Goal: Information Seeking & Learning: Learn about a topic

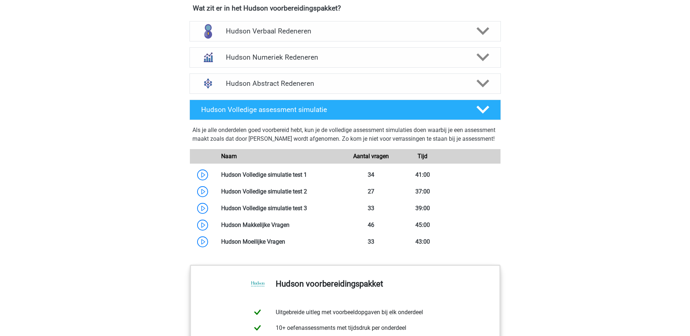
scroll to position [473, 0]
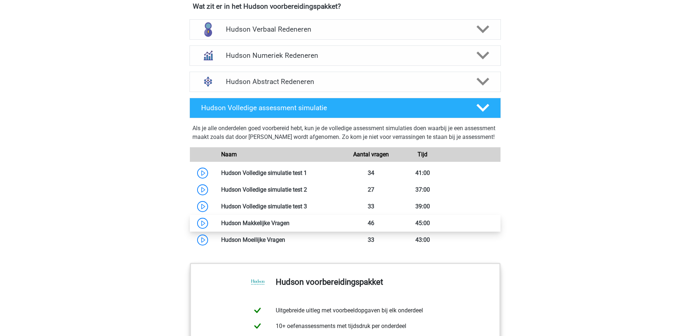
click at [290, 227] on link at bounding box center [290, 223] width 0 height 7
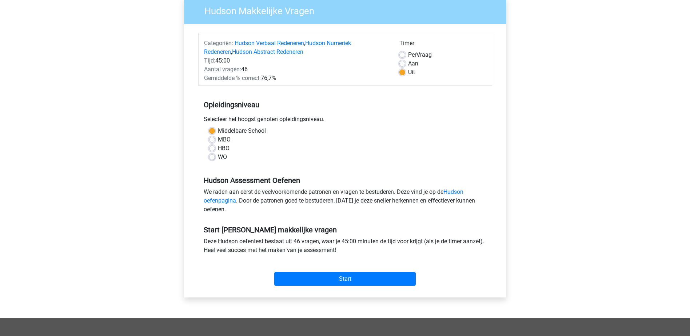
scroll to position [73, 0]
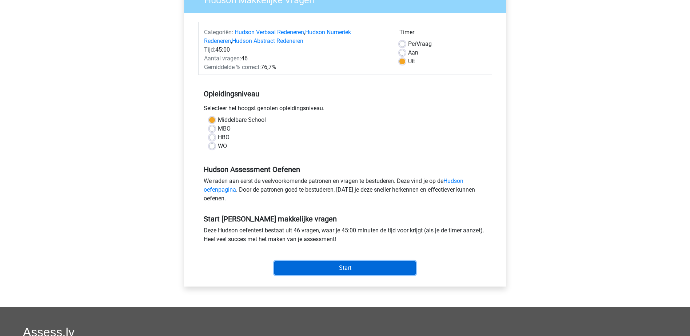
click at [381, 270] on input "Start" at bounding box center [345, 268] width 142 height 14
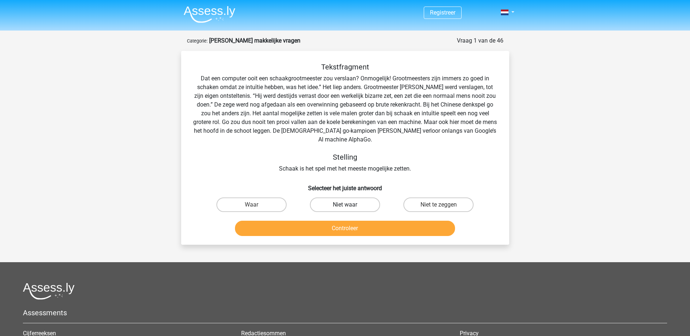
click at [351, 208] on label "Niet waar" at bounding box center [345, 205] width 70 height 15
click at [350, 208] on input "Niet waar" at bounding box center [347, 207] width 5 height 5
radio input "true"
click at [376, 229] on button "Controleer" at bounding box center [345, 228] width 220 height 15
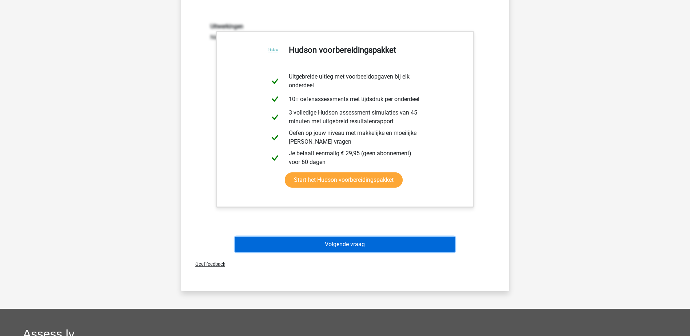
click at [419, 246] on button "Volgende vraag" at bounding box center [345, 244] width 220 height 15
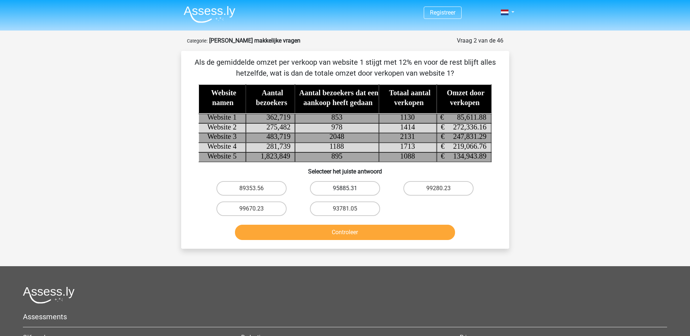
click at [356, 188] on label "95885.31" at bounding box center [345, 188] width 70 height 15
click at [350, 189] on input "95885.31" at bounding box center [347, 191] width 5 height 5
radio input "true"
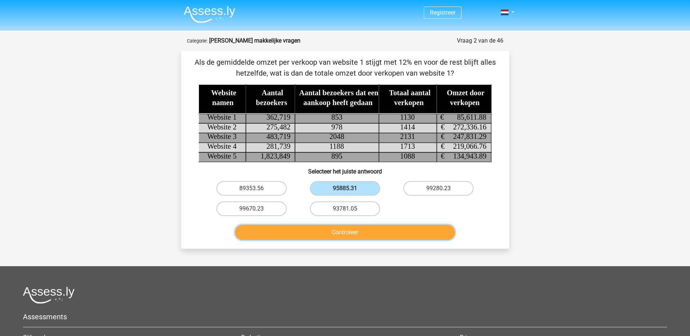
click at [360, 230] on button "Controleer" at bounding box center [345, 232] width 220 height 15
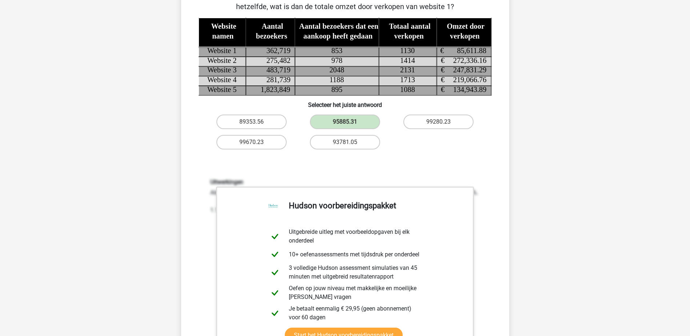
scroll to position [146, 0]
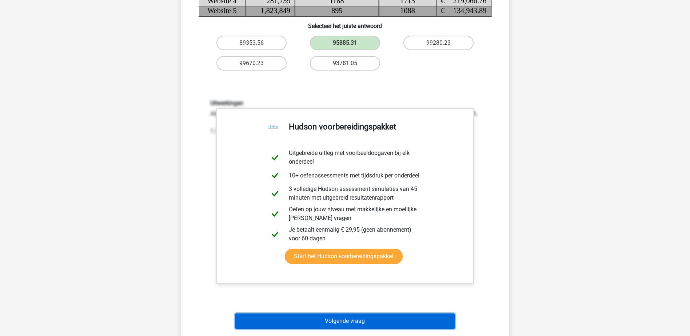
click at [398, 322] on button "Volgende vraag" at bounding box center [345, 321] width 220 height 15
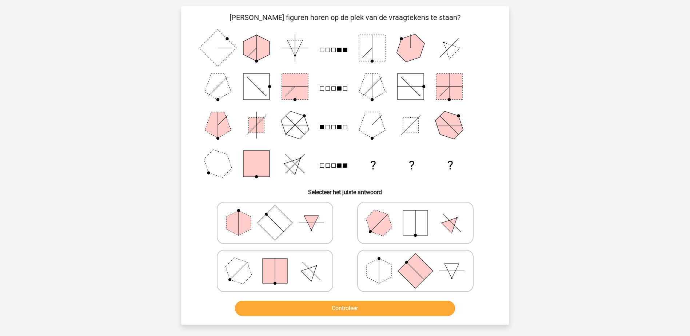
scroll to position [36, 0]
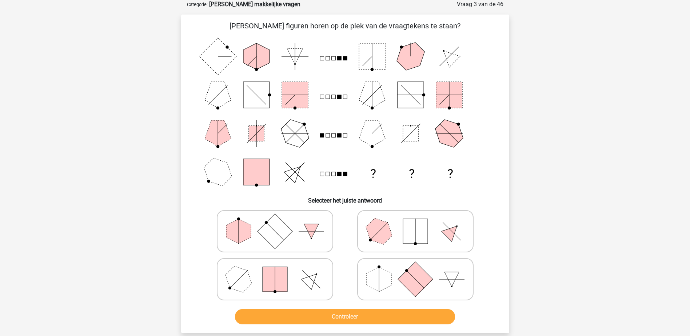
click at [292, 276] on icon at bounding box center [275, 279] width 109 height 36
click at [280, 270] on input "radio" at bounding box center [277, 268] width 5 height 5
radio input "true"
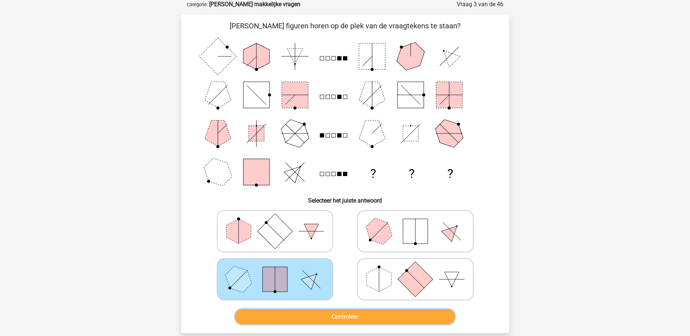
click at [351, 316] on button "Controleer" at bounding box center [345, 316] width 220 height 15
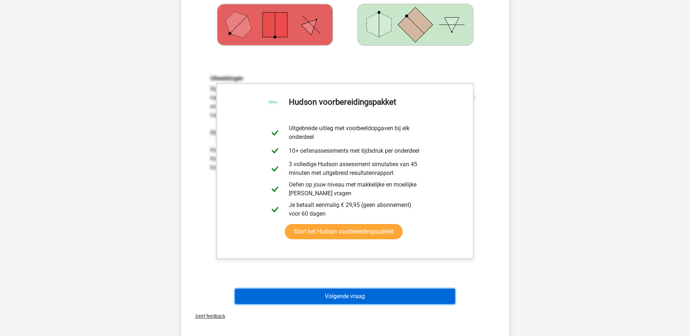
click at [424, 291] on button "Volgende vraag" at bounding box center [345, 296] width 220 height 15
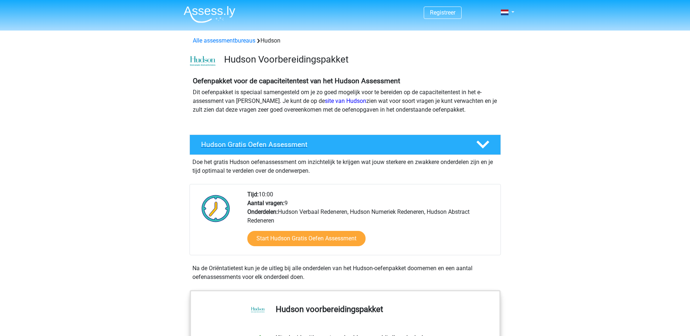
click at [278, 148] on h4 "Hudson Gratis Oefen Assessment" at bounding box center [332, 144] width 263 height 8
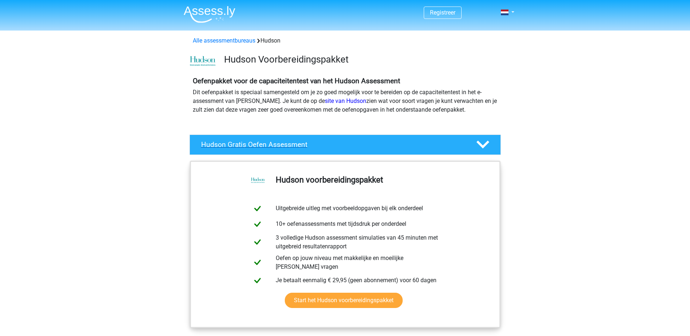
click at [278, 147] on h4 "Hudson Gratis Oefen Assessment" at bounding box center [332, 144] width 263 height 8
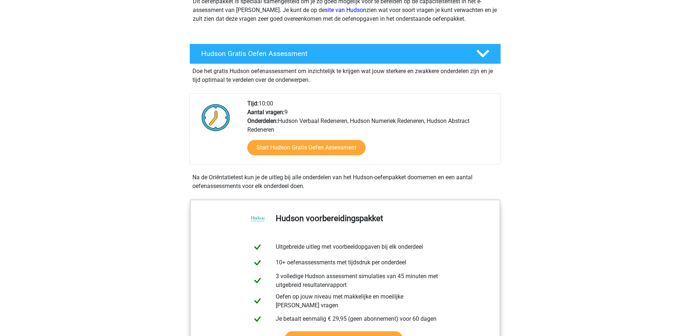
scroll to position [146, 0]
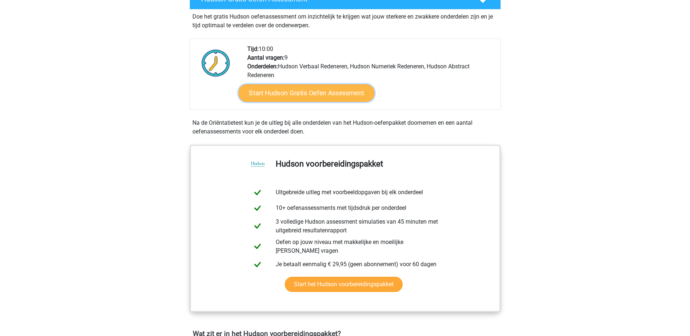
click at [341, 90] on link "Start Hudson Gratis Oefen Assessment" at bounding box center [306, 92] width 136 height 17
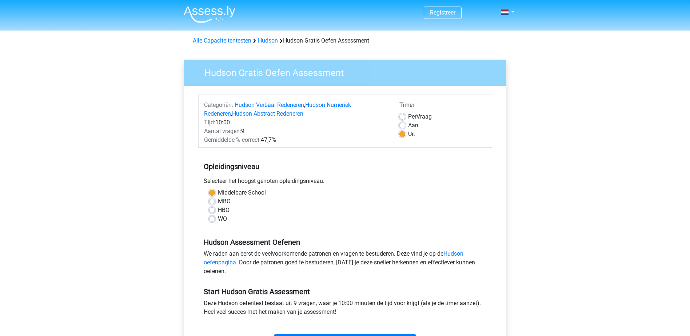
scroll to position [36, 0]
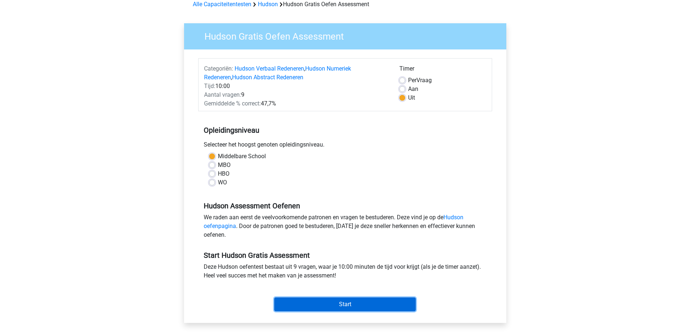
click at [371, 305] on input "Start" at bounding box center [345, 305] width 142 height 14
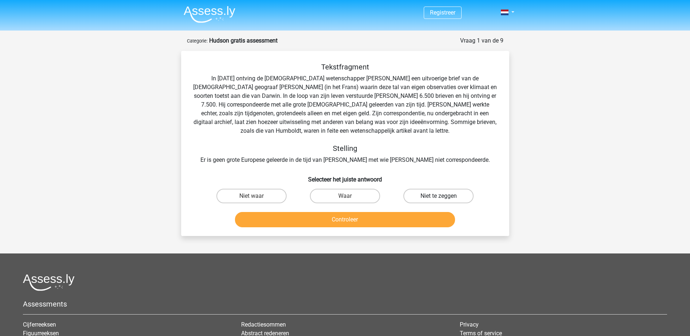
click at [436, 195] on label "Niet te zeggen" at bounding box center [439, 196] width 70 height 15
click at [439, 196] on input "Niet te zeggen" at bounding box center [441, 198] width 5 height 5
radio input "true"
click at [409, 217] on button "Controleer" at bounding box center [345, 219] width 220 height 15
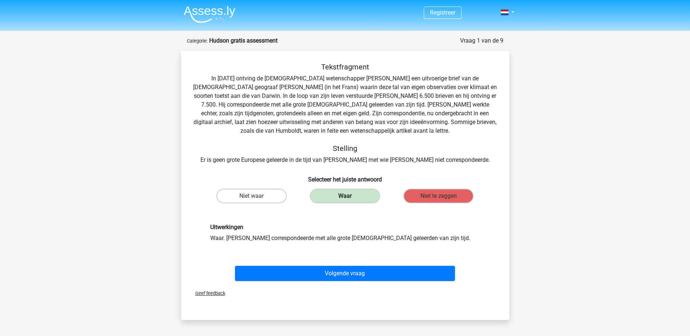
click at [376, 198] on label "Waar" at bounding box center [345, 196] width 70 height 15
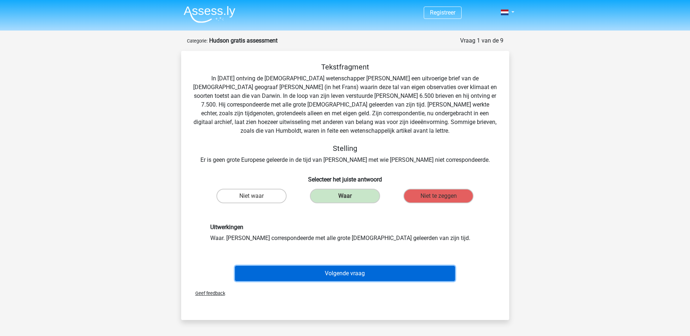
click at [356, 275] on button "Volgende vraag" at bounding box center [345, 273] width 220 height 15
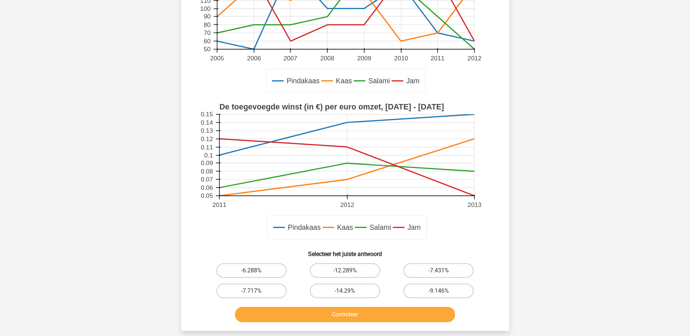
scroll to position [146, 0]
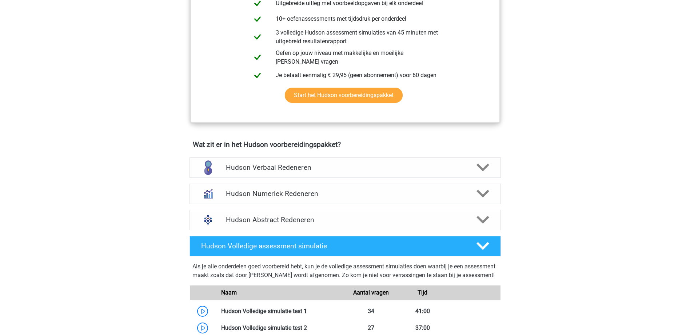
scroll to position [400, 0]
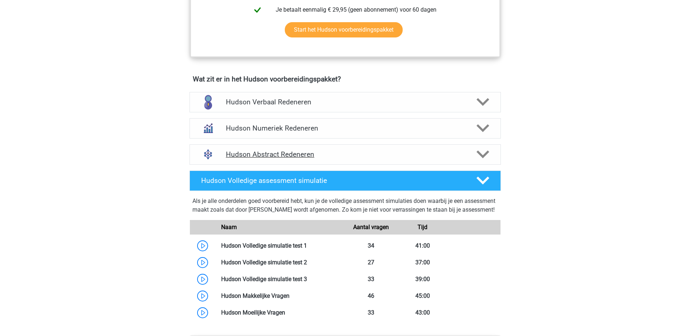
click at [484, 154] on icon at bounding box center [483, 154] width 13 height 13
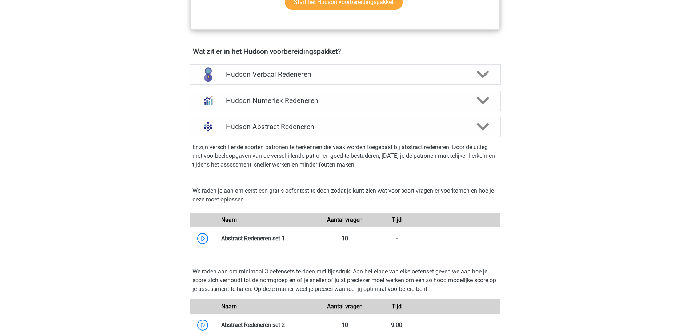
scroll to position [509, 0]
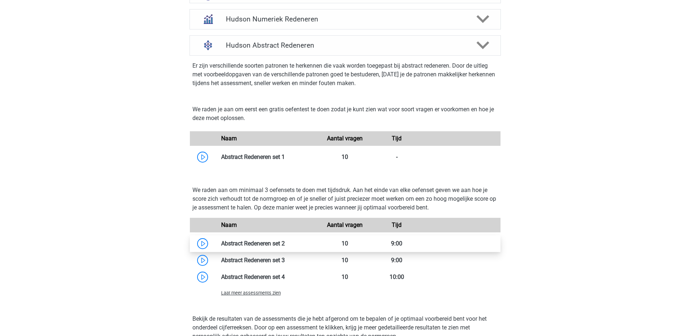
click at [285, 245] on link at bounding box center [285, 243] width 0 height 7
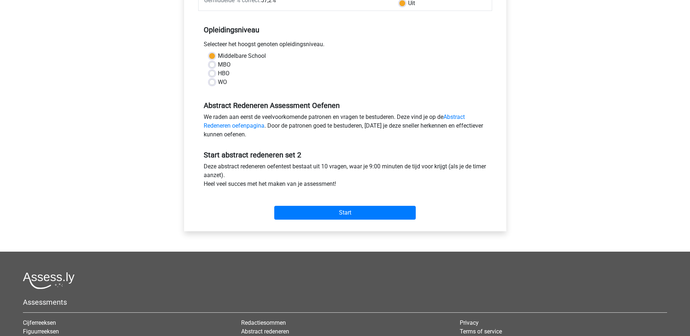
scroll to position [146, 0]
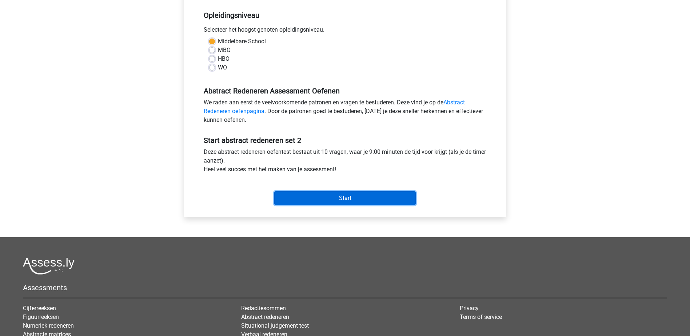
click at [382, 198] on input "Start" at bounding box center [345, 198] width 142 height 14
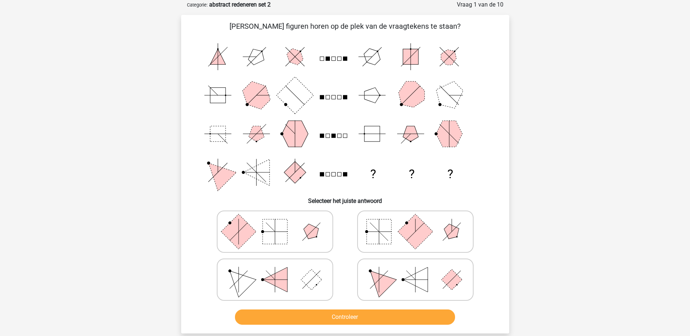
scroll to position [36, 0]
click at [400, 273] on icon at bounding box center [415, 279] width 109 height 36
click at [416, 270] on input "radio" at bounding box center [418, 268] width 5 height 5
radio input "true"
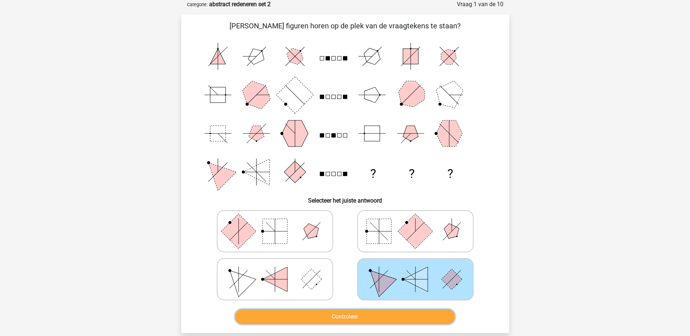
click at [394, 312] on button "Controleer" at bounding box center [345, 316] width 220 height 15
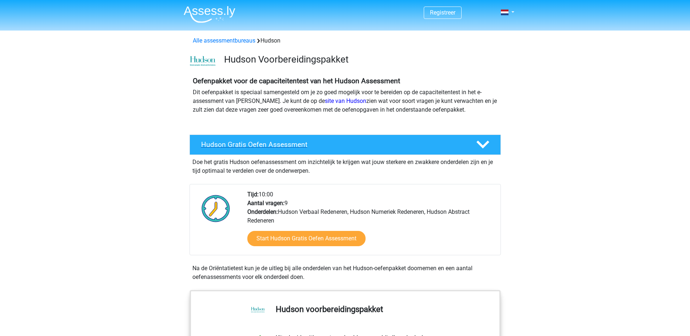
click at [484, 145] on polygon at bounding box center [483, 145] width 13 height 8
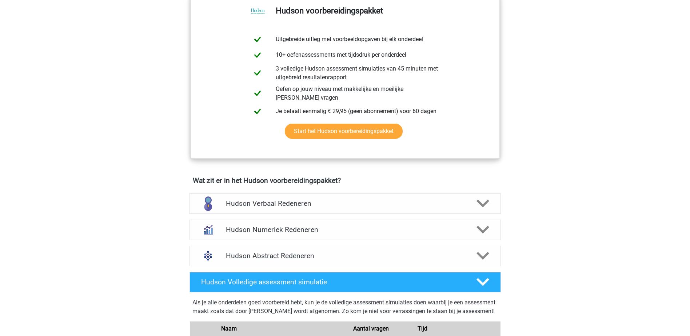
scroll to position [182, 0]
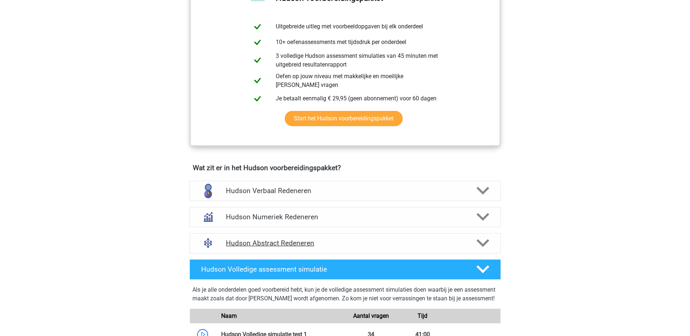
click at [485, 242] on polygon at bounding box center [483, 243] width 13 height 8
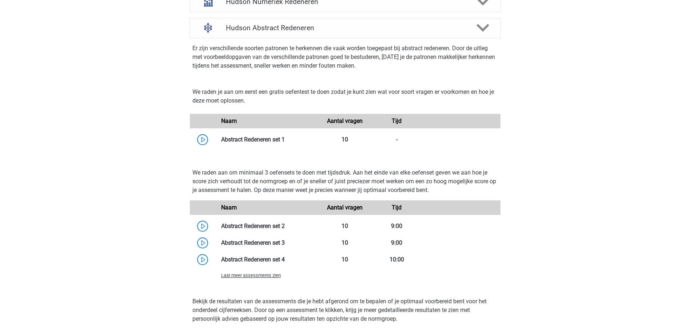
scroll to position [400, 0]
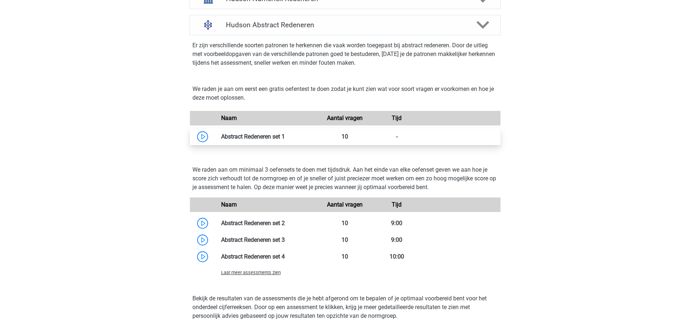
click at [285, 134] on link at bounding box center [285, 136] width 0 height 7
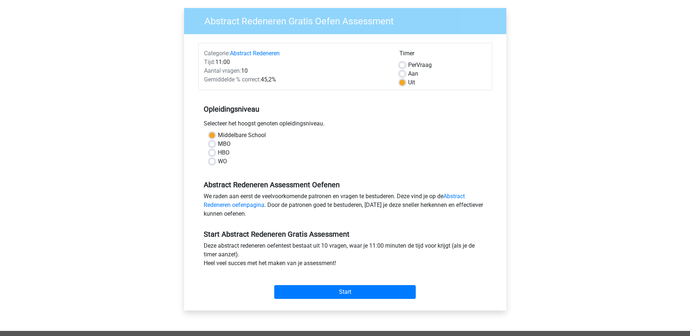
scroll to position [109, 0]
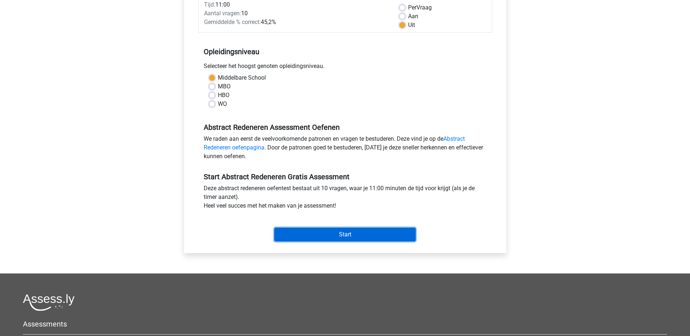
click at [330, 234] on input "Start" at bounding box center [345, 235] width 142 height 14
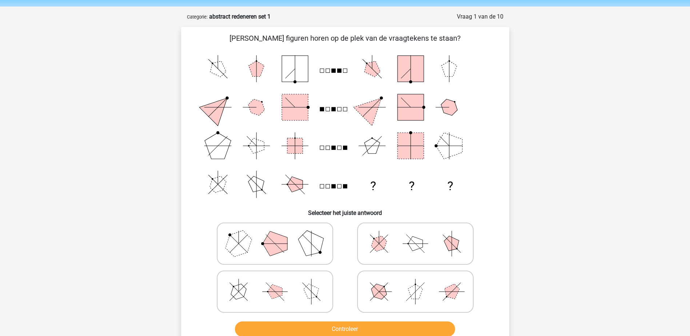
scroll to position [36, 0]
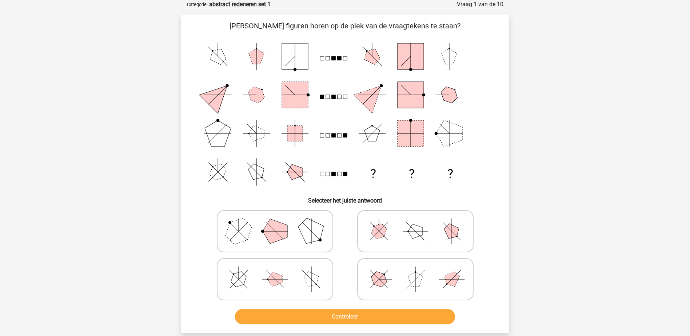
click at [286, 270] on icon at bounding box center [275, 279] width 109 height 36
click at [280, 270] on input "radio" at bounding box center [277, 268] width 5 height 5
radio input "true"
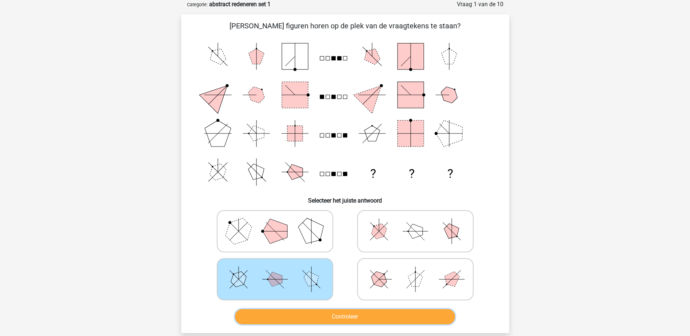
click at [329, 316] on button "Controleer" at bounding box center [345, 316] width 220 height 15
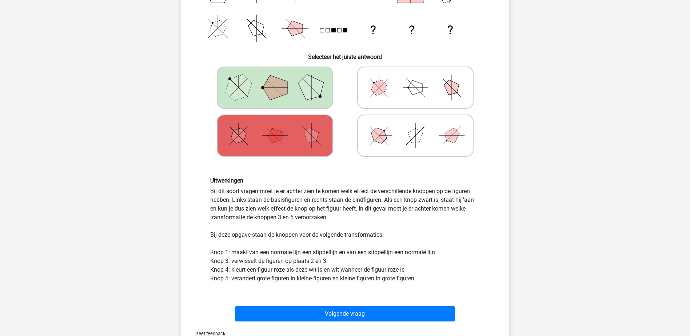
scroll to position [182, 0]
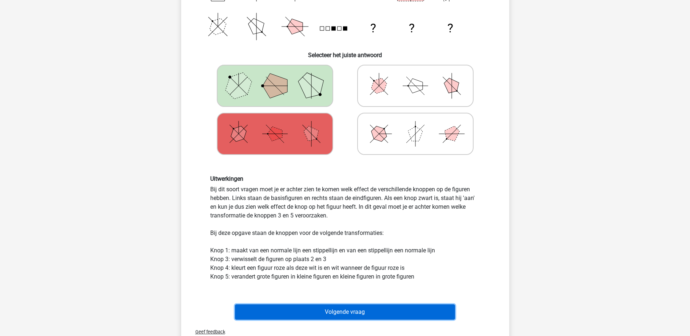
click at [373, 314] on button "Volgende vraag" at bounding box center [345, 312] width 220 height 15
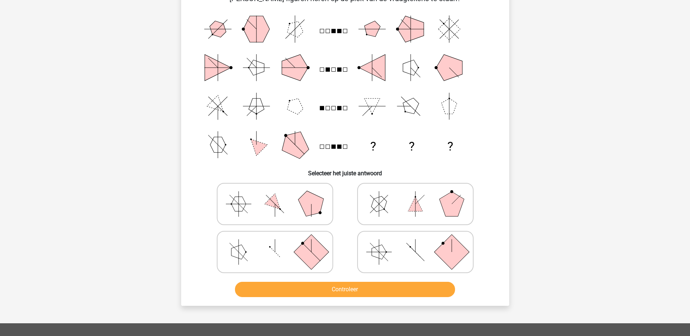
scroll to position [36, 0]
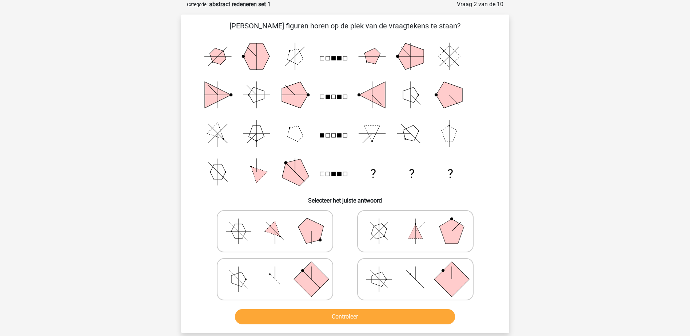
click at [274, 280] on icon at bounding box center [275, 279] width 109 height 36
click at [275, 270] on input "radio" at bounding box center [277, 268] width 5 height 5
radio input "true"
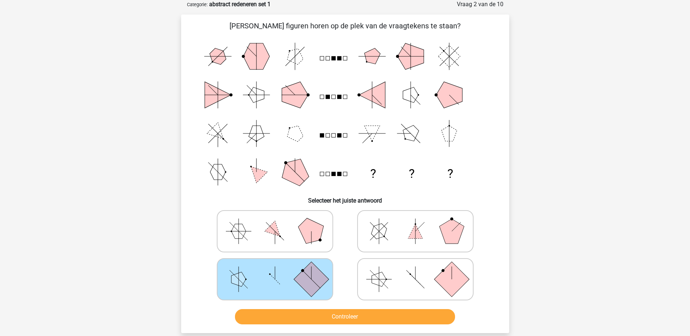
click at [426, 230] on icon at bounding box center [415, 231] width 109 height 36
click at [420, 222] on input "radio" at bounding box center [418, 220] width 5 height 5
radio input "true"
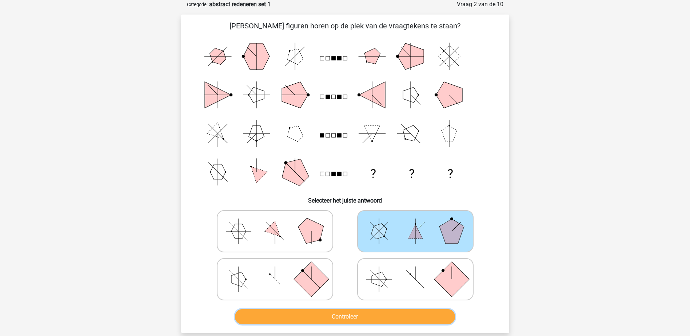
click at [407, 318] on button "Controleer" at bounding box center [345, 316] width 220 height 15
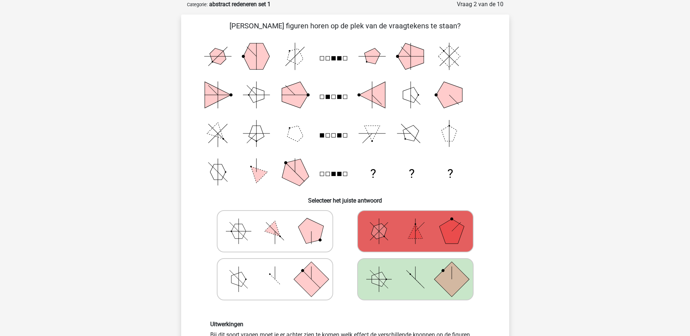
click at [461, 289] on icon at bounding box center [415, 279] width 109 height 36
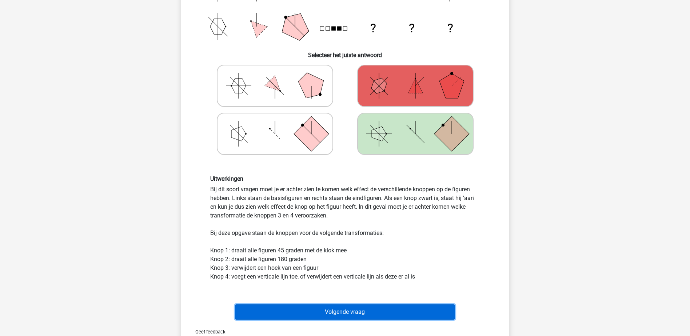
click at [356, 306] on button "Volgende vraag" at bounding box center [345, 312] width 220 height 15
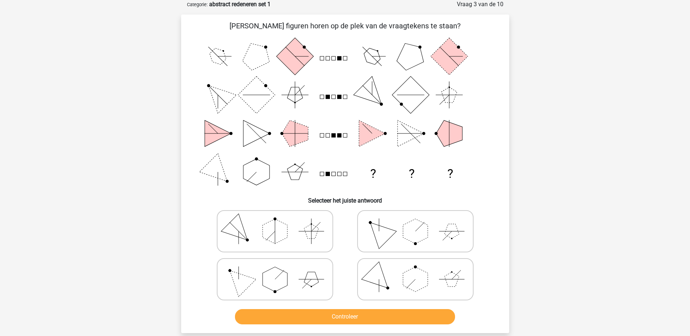
click at [297, 279] on icon at bounding box center [275, 279] width 109 height 36
click at [280, 270] on input "radio" at bounding box center [277, 268] width 5 height 5
radio input "true"
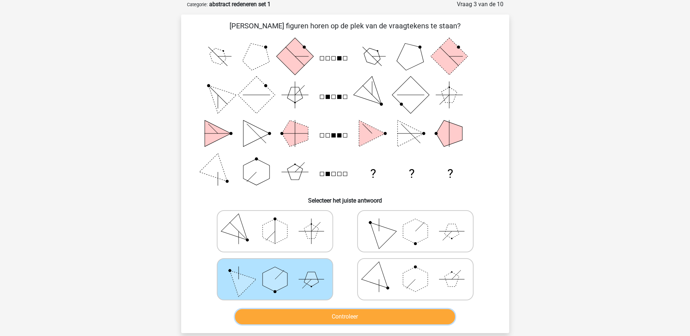
click at [361, 316] on button "Controleer" at bounding box center [345, 316] width 220 height 15
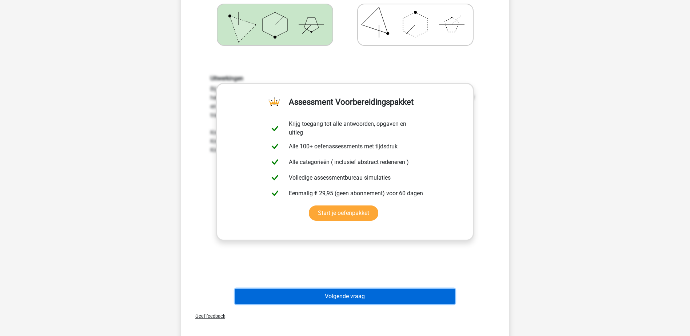
click at [397, 294] on button "Volgende vraag" at bounding box center [345, 296] width 220 height 15
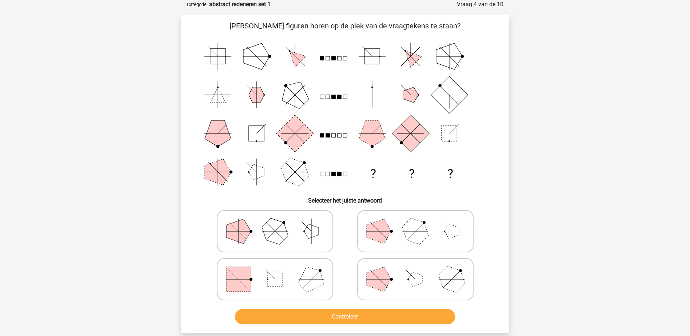
click at [414, 282] on polygon at bounding box center [415, 279] width 15 height 15
click at [416, 270] on input "radio" at bounding box center [418, 268] width 5 height 5
radio input "true"
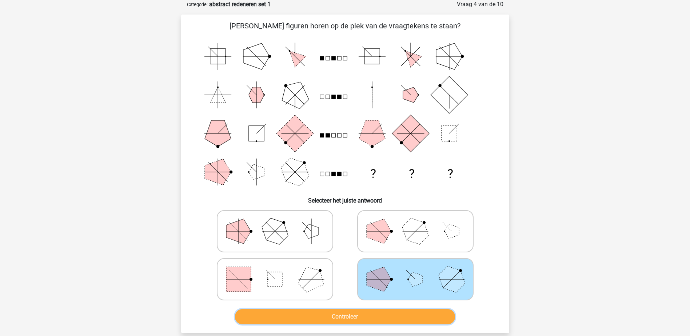
click at [404, 316] on button "Controleer" at bounding box center [345, 316] width 220 height 15
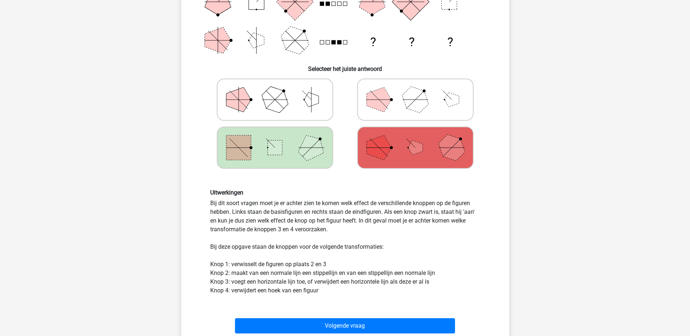
scroll to position [218, 0]
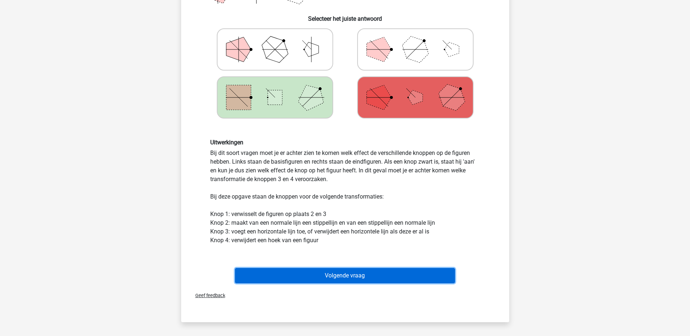
click at [406, 273] on button "Volgende vraag" at bounding box center [345, 275] width 220 height 15
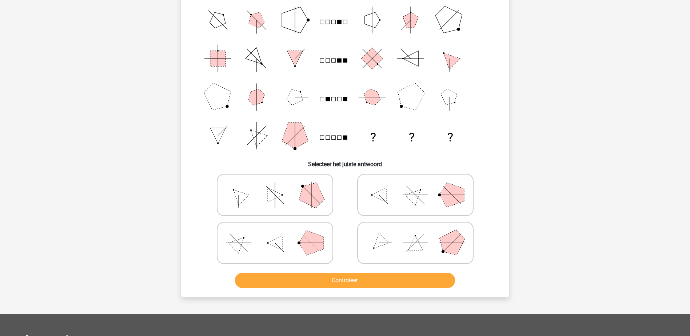
scroll to position [36, 0]
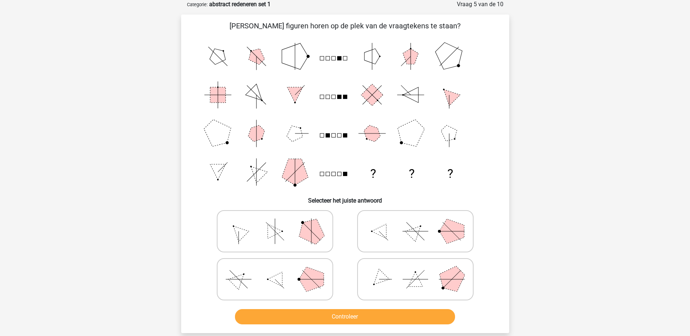
drag, startPoint x: 218, startPoint y: 190, endPoint x: 197, endPoint y: 200, distance: 23.9
click at [197, 200] on h6 "Selecteer het juiste antwoord" at bounding box center [345, 197] width 305 height 13
click at [258, 270] on icon at bounding box center [275, 279] width 109 height 36
click at [275, 270] on input "radio" at bounding box center [277, 268] width 5 height 5
radio input "true"
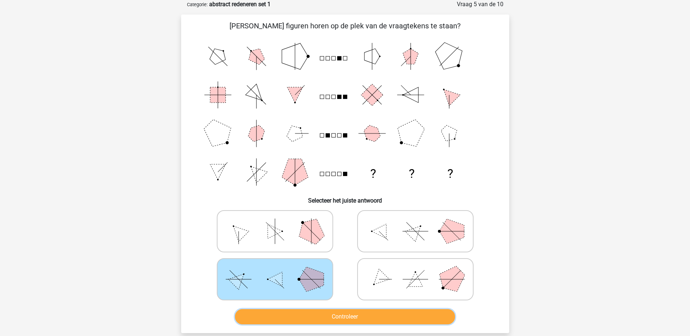
click at [347, 314] on button "Controleer" at bounding box center [345, 316] width 220 height 15
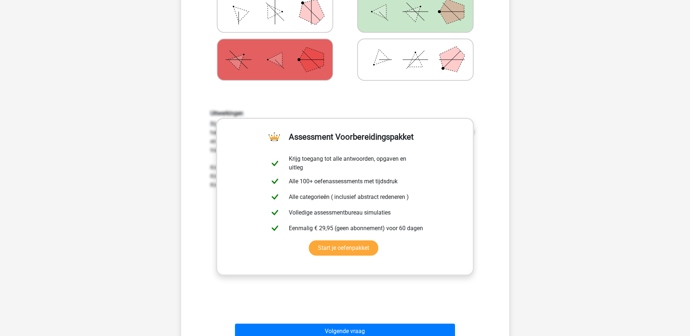
scroll to position [328, 0]
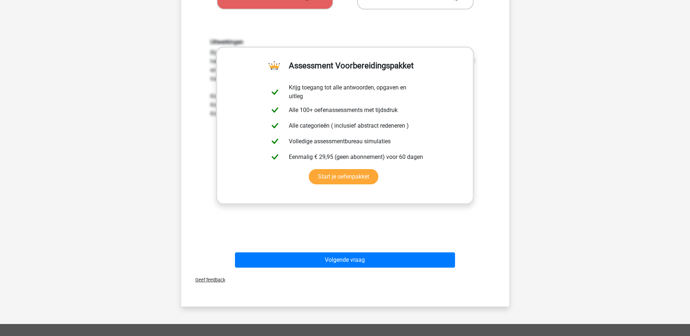
click at [461, 226] on div "Uitwerkingen Bij dit soort vragen moet je er achter zien te komen welk effect d…" at bounding box center [345, 134] width 305 height 226
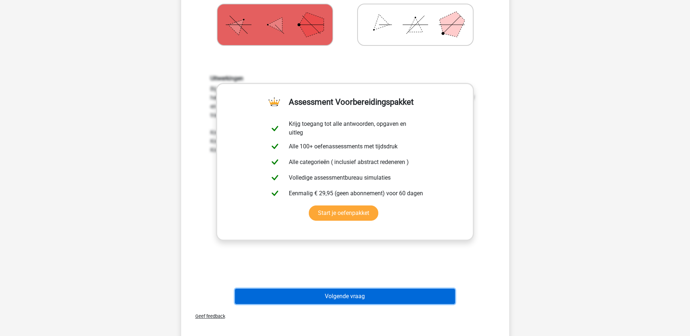
click at [355, 295] on button "Volgende vraag" at bounding box center [345, 296] width 220 height 15
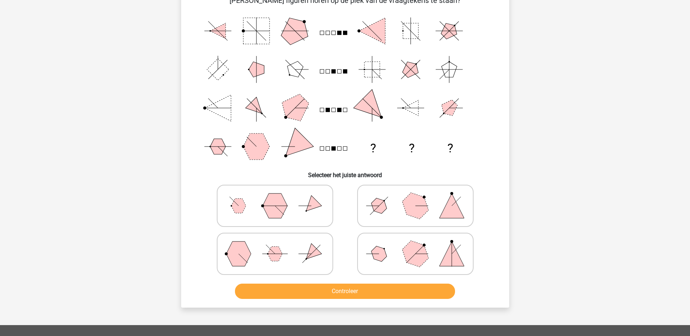
scroll to position [36, 0]
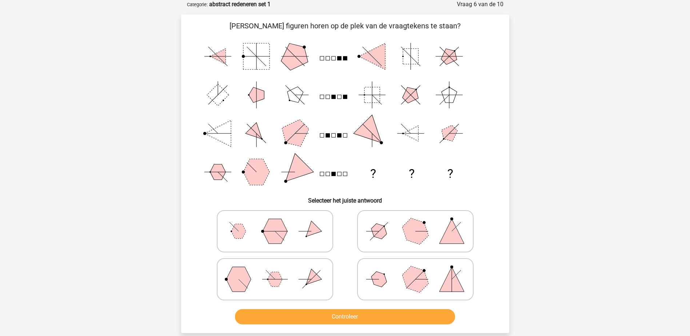
click at [392, 237] on icon at bounding box center [415, 231] width 109 height 36
click at [416, 222] on input "radio" at bounding box center [418, 220] width 5 height 5
radio input "true"
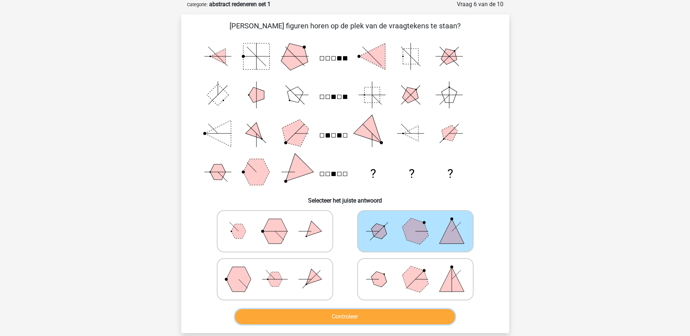
click at [390, 316] on button "Controleer" at bounding box center [345, 316] width 220 height 15
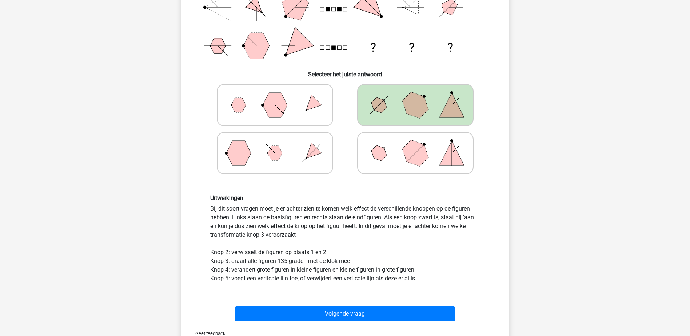
scroll to position [218, 0]
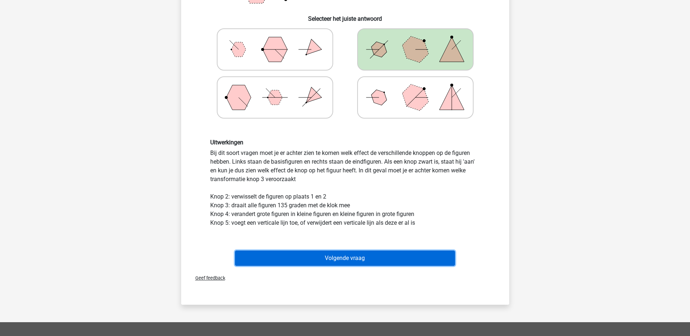
click at [366, 256] on button "Volgende vraag" at bounding box center [345, 258] width 220 height 15
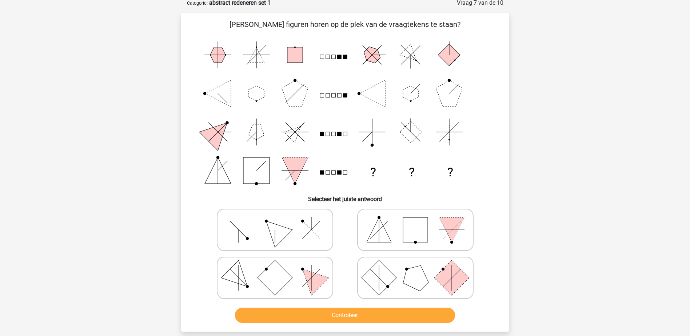
scroll to position [36, 0]
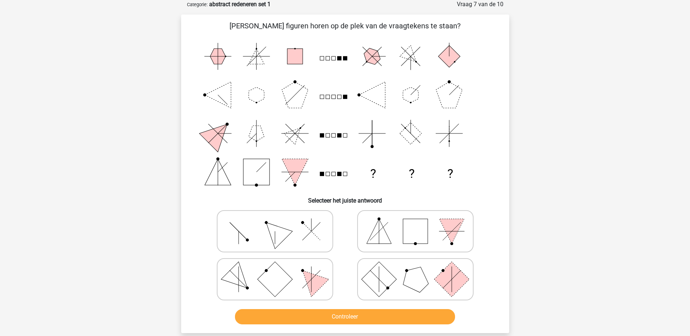
click at [420, 227] on rect at bounding box center [415, 231] width 25 height 25
click at [420, 222] on input "radio" at bounding box center [418, 220] width 5 height 5
radio input "true"
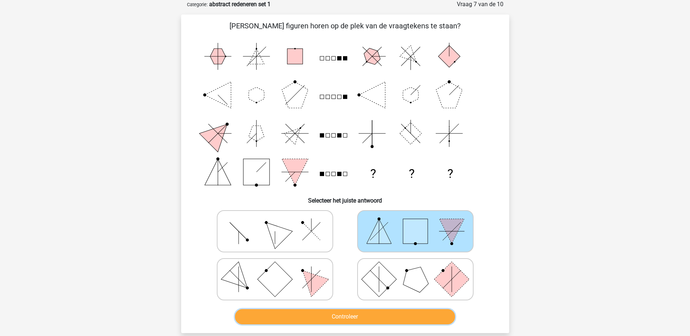
click at [377, 320] on button "Controleer" at bounding box center [345, 316] width 220 height 15
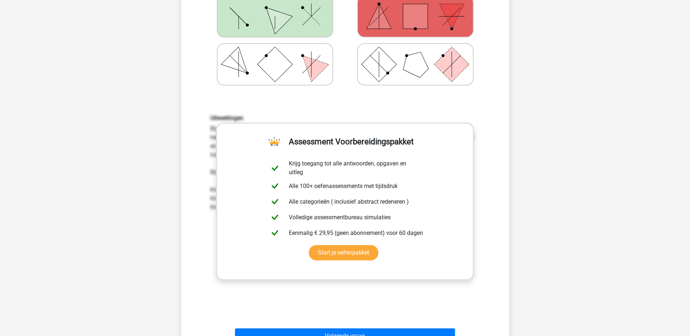
scroll to position [328, 0]
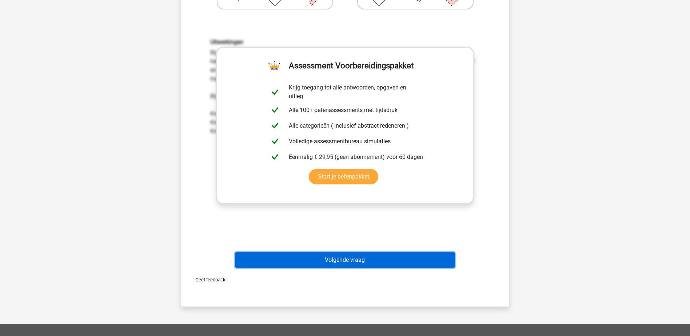
click at [405, 258] on button "Volgende vraag" at bounding box center [345, 260] width 220 height 15
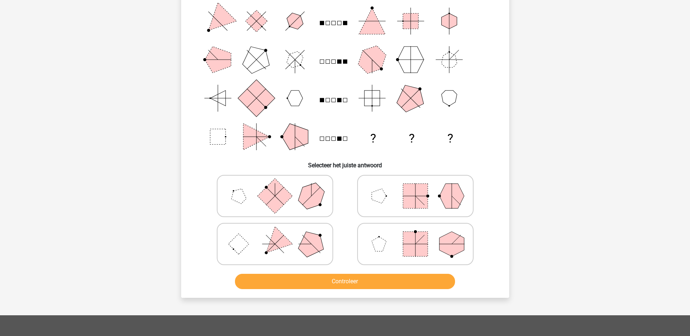
scroll to position [36, 0]
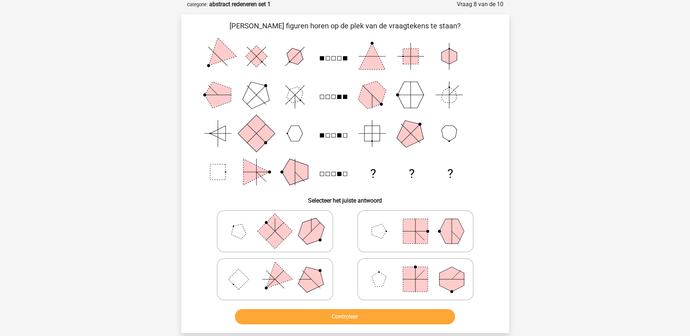
click at [293, 279] on icon at bounding box center [275, 279] width 109 height 36
click at [280, 270] on input "radio" at bounding box center [277, 268] width 5 height 5
radio input "true"
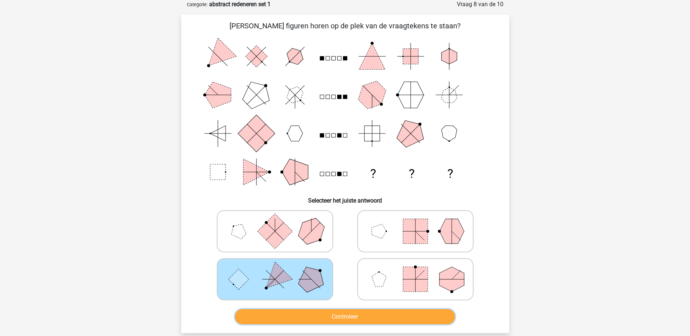
click at [354, 314] on button "Controleer" at bounding box center [345, 316] width 220 height 15
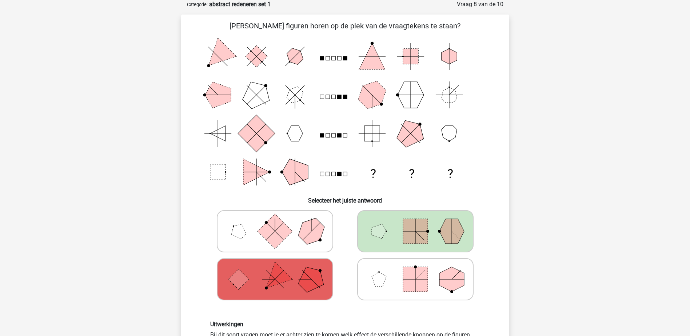
click at [391, 231] on icon at bounding box center [415, 231] width 109 height 36
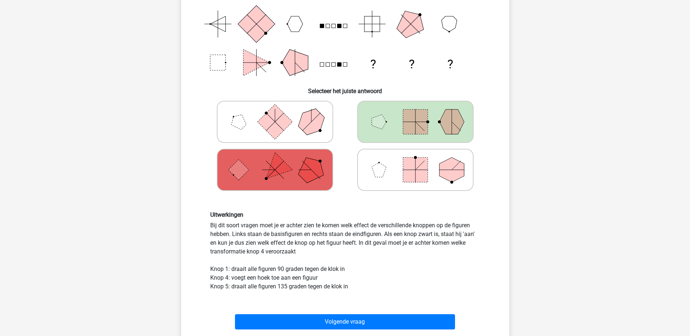
scroll to position [146, 0]
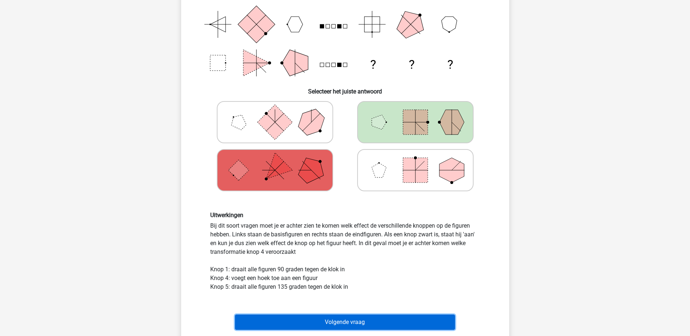
click at [358, 321] on button "Volgende vraag" at bounding box center [345, 322] width 220 height 15
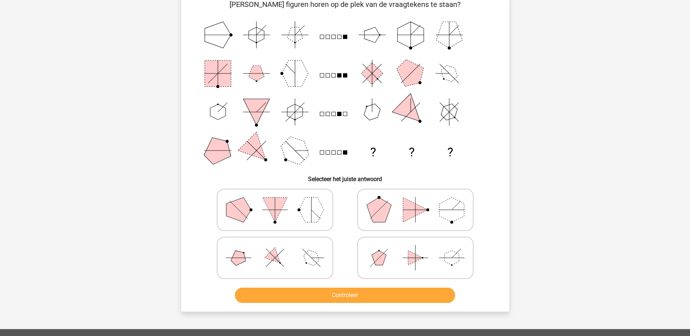
scroll to position [36, 0]
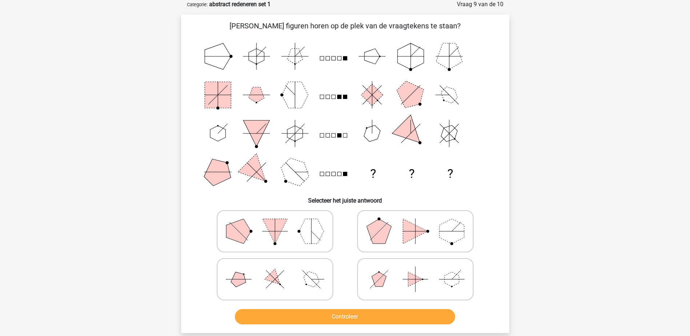
click at [398, 275] on icon at bounding box center [415, 279] width 109 height 36
click at [416, 270] on input "radio" at bounding box center [418, 268] width 5 height 5
radio input "true"
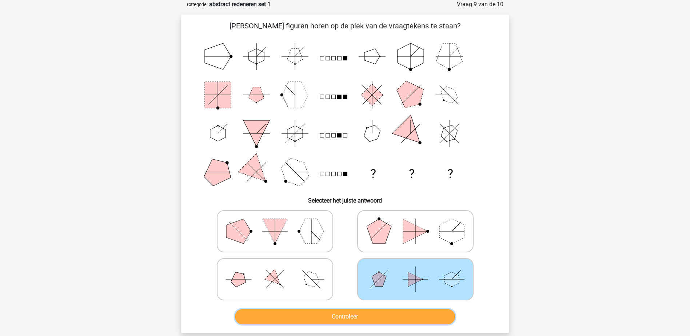
click at [393, 314] on button "Controleer" at bounding box center [345, 316] width 220 height 15
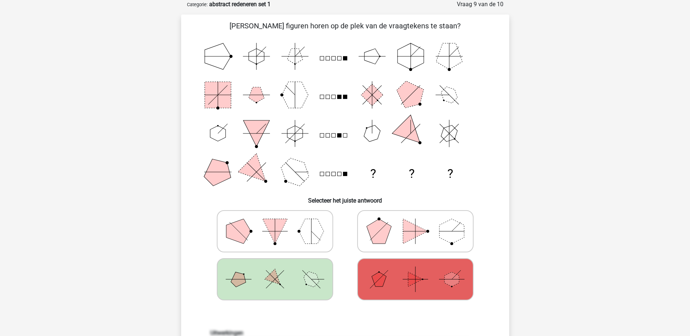
click at [322, 282] on icon at bounding box center [275, 279] width 109 height 36
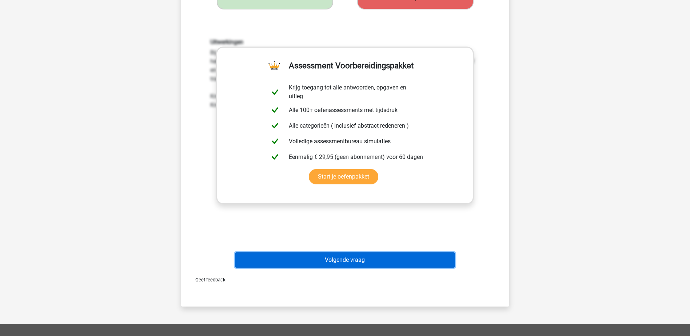
click at [396, 257] on button "Volgende vraag" at bounding box center [345, 260] width 220 height 15
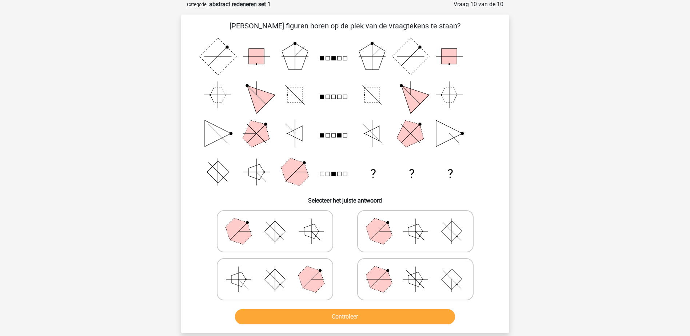
click at [289, 224] on icon at bounding box center [275, 231] width 109 height 36
click at [280, 222] on input "radio" at bounding box center [277, 220] width 5 height 5
radio input "true"
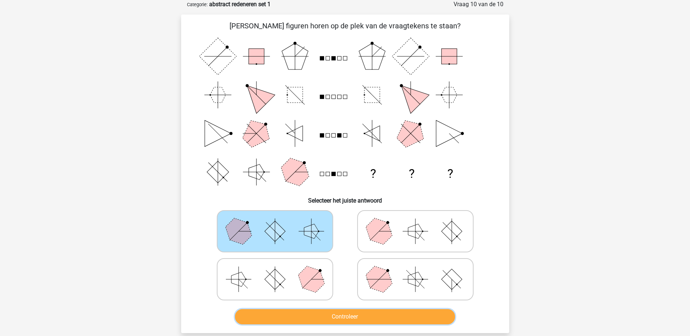
click at [350, 317] on button "Controleer" at bounding box center [345, 316] width 220 height 15
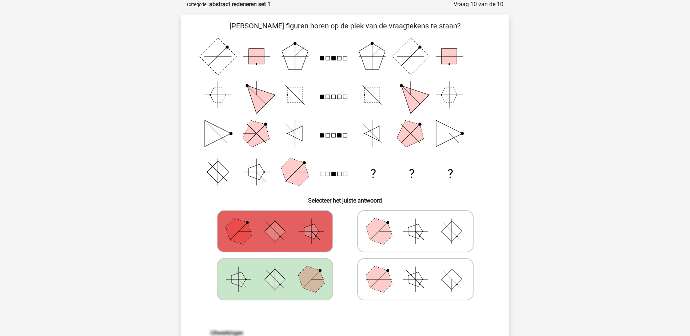
click at [295, 276] on icon at bounding box center [275, 279] width 109 height 36
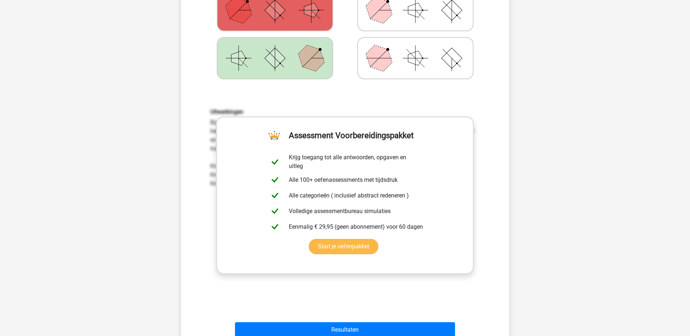
scroll to position [328, 0]
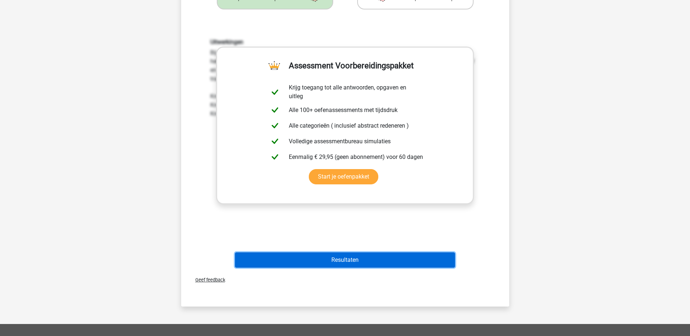
click at [364, 263] on button "Resultaten" at bounding box center [345, 260] width 220 height 15
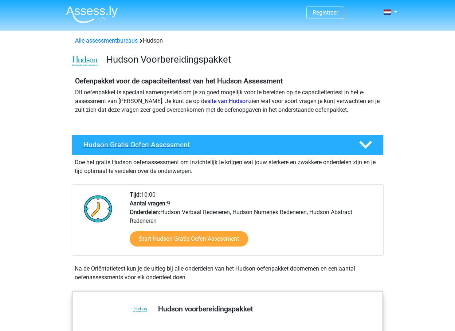
drag, startPoint x: 368, startPoint y: 143, endPoint x: 364, endPoint y: 139, distance: 5.1
click at [368, 143] on icon at bounding box center [365, 144] width 13 height 13
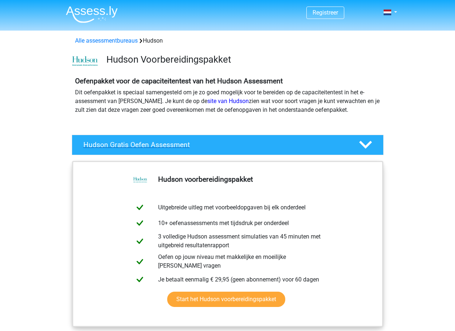
click at [363, 143] on icon at bounding box center [365, 144] width 13 height 13
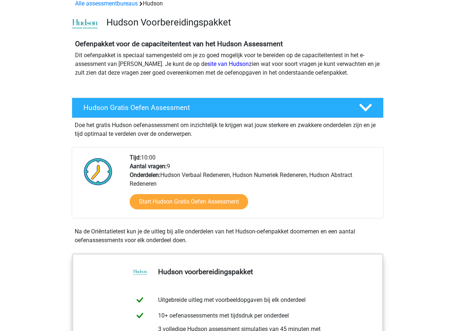
scroll to position [36, 0]
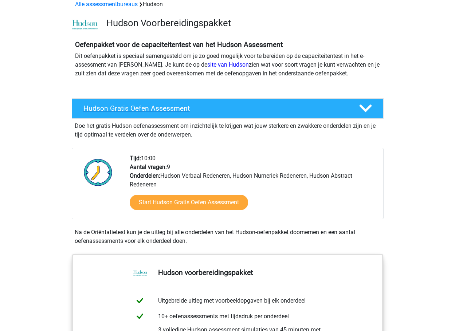
click at [369, 110] on icon at bounding box center [365, 108] width 13 height 13
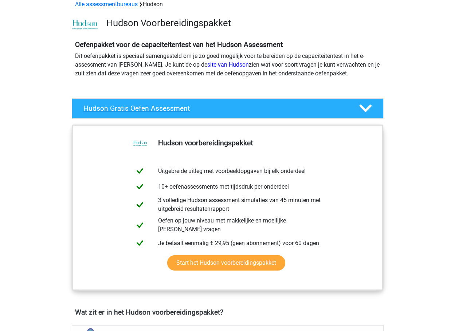
click at [369, 111] on icon at bounding box center [365, 108] width 13 height 13
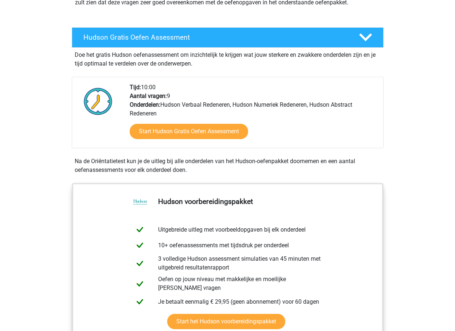
scroll to position [109, 0]
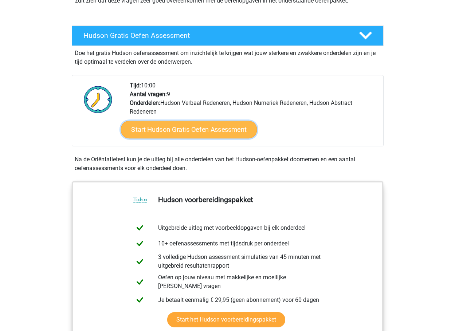
click at [211, 131] on link "Start Hudson Gratis Oefen Assessment" at bounding box center [188, 129] width 136 height 17
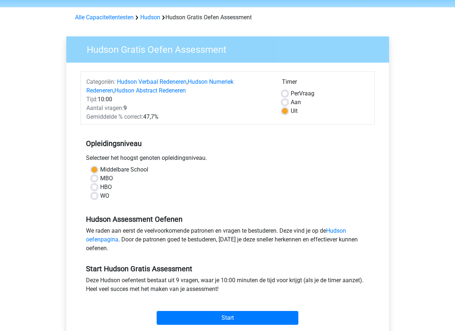
scroll to position [109, 0]
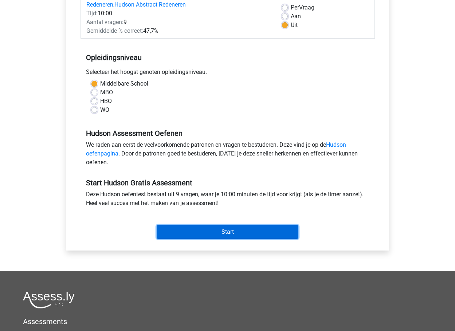
click at [264, 228] on input "Start" at bounding box center [227, 232] width 142 height 14
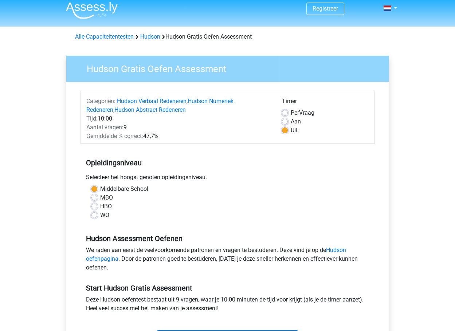
scroll to position [0, 0]
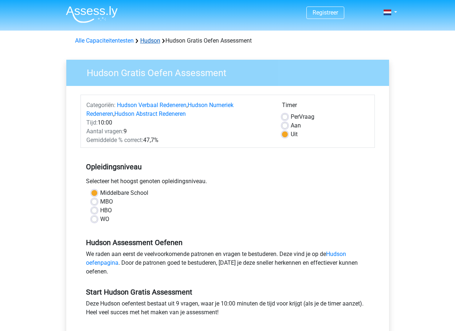
click at [153, 43] on link "Hudson" at bounding box center [150, 40] width 20 height 7
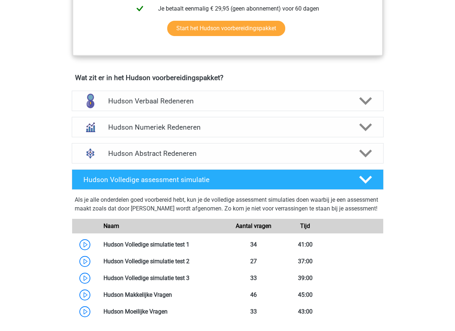
scroll to position [473, 0]
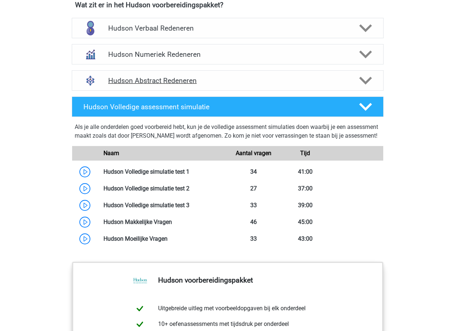
click at [365, 78] on icon at bounding box center [365, 80] width 13 height 13
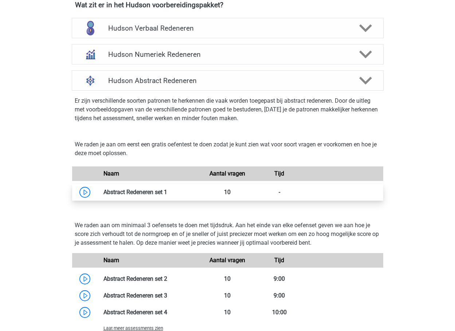
click at [167, 194] on link at bounding box center [167, 192] width 0 height 7
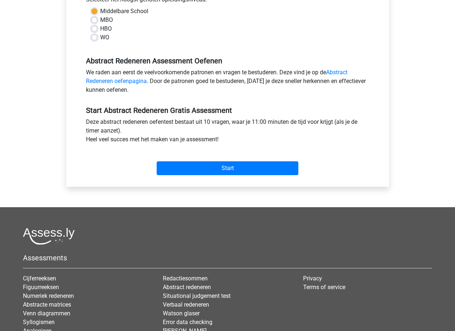
scroll to position [182, 0]
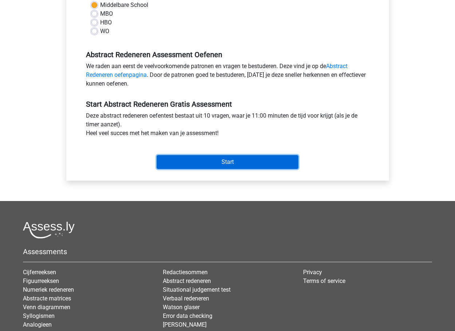
click at [255, 162] on input "Start" at bounding box center [227, 162] width 142 height 14
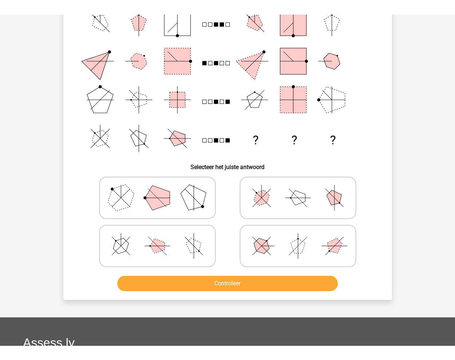
scroll to position [73, 0]
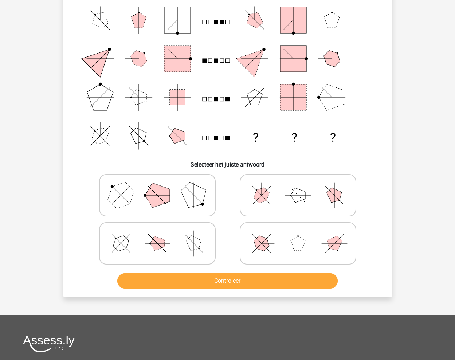
click at [145, 195] on circle at bounding box center [144, 195] width 3 height 3
click at [157, 186] on input "radio" at bounding box center [159, 183] width 5 height 5
radio input "true"
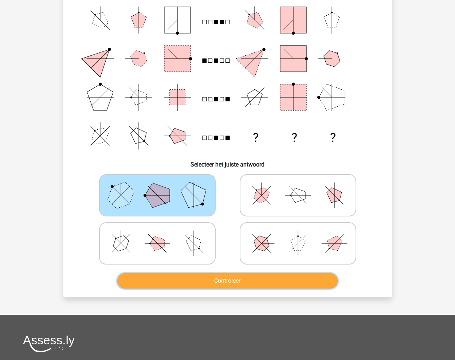
click at [249, 278] on button "Controleer" at bounding box center [227, 280] width 220 height 15
